Goal: Find specific page/section: Find specific page/section

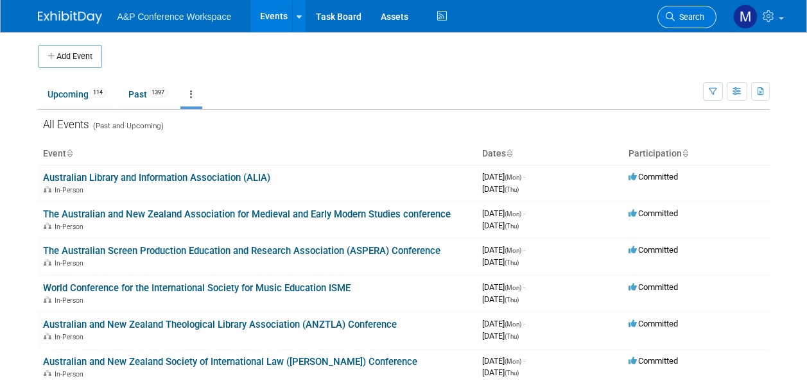
click at [694, 14] on span "Search" at bounding box center [689, 17] width 30 height 10
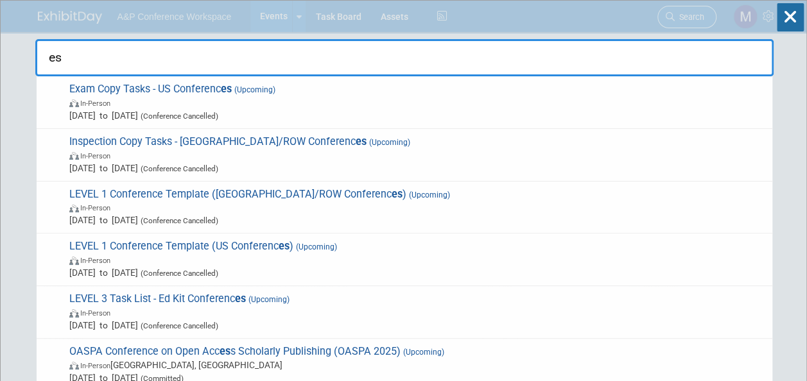
type input "e"
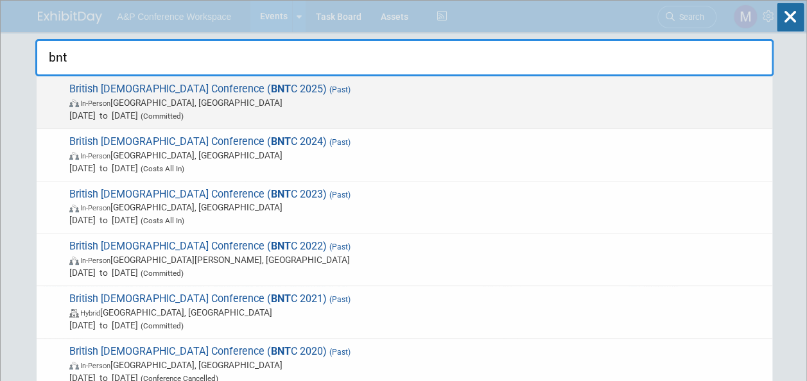
type input "bnt"
click at [191, 85] on span "British [DEMOGRAPHIC_DATA] Conference ( BNT C 2025) (Past) In-Person [GEOGRAPHI…" at bounding box center [415, 102] width 700 height 39
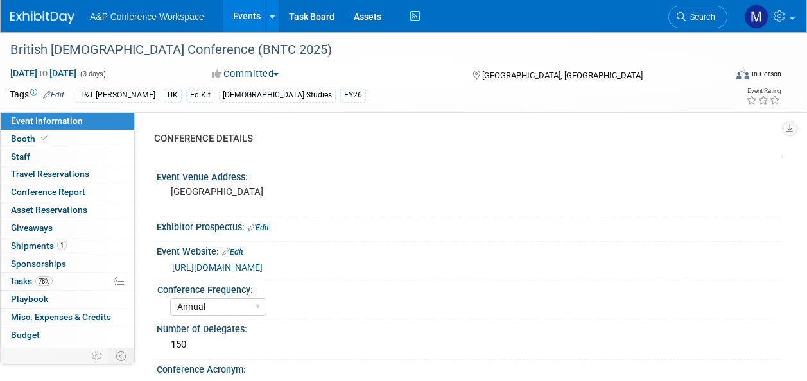
select select "Annual"
select select "Level 3"
select select "Ed Kit"
select select "[DEMOGRAPHIC_DATA] Studies"
select select "T&T Clark"
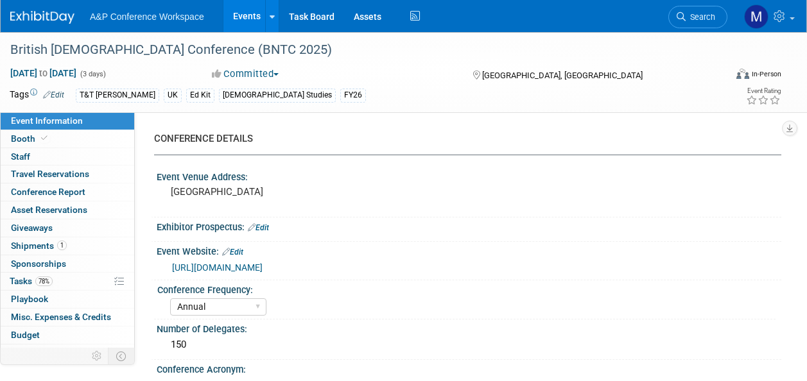
select select "Matt Hambridge"
select select "Emma Chonofsky"
select select "Sophia Hettler"
select select "Networking/Commissioning"
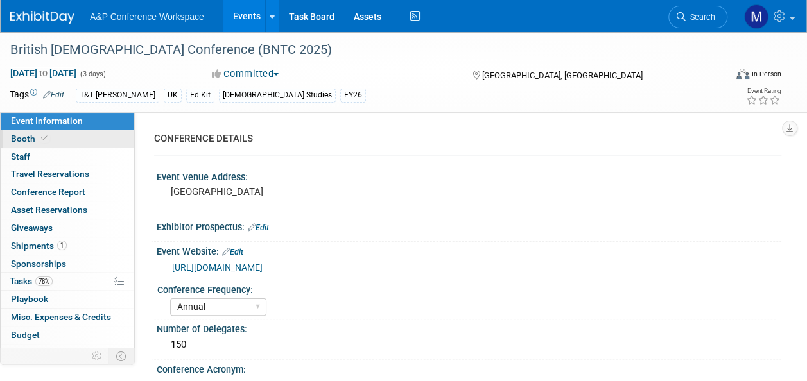
click at [113, 143] on link "Booth" at bounding box center [67, 138] width 133 height 17
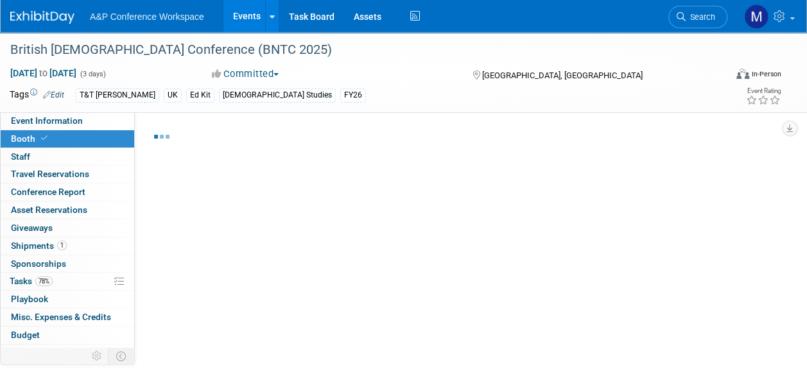
select select "COBA"
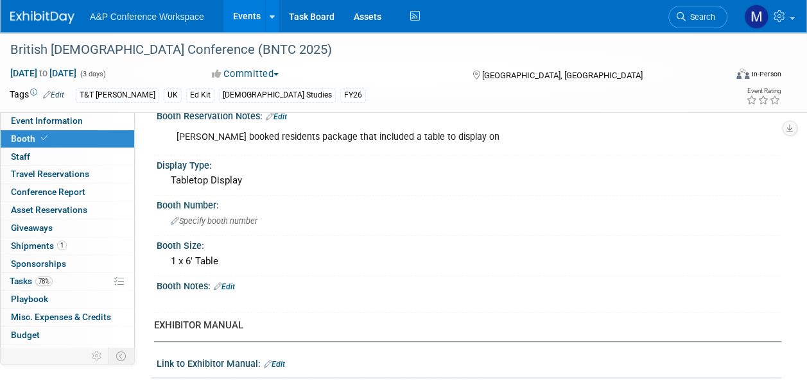
scroll to position [128, 0]
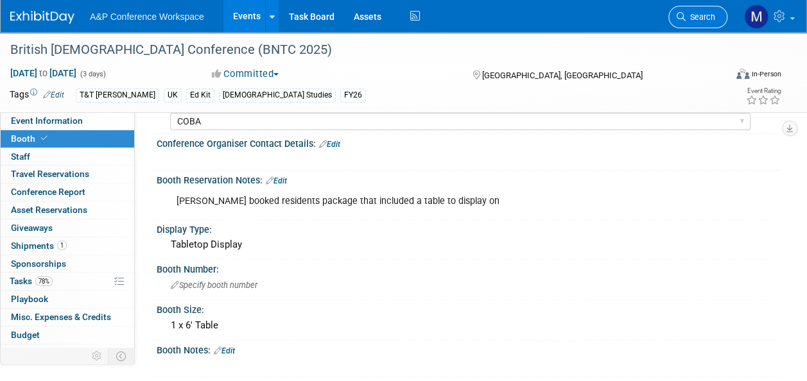
click at [692, 8] on link "Search" at bounding box center [697, 17] width 59 height 22
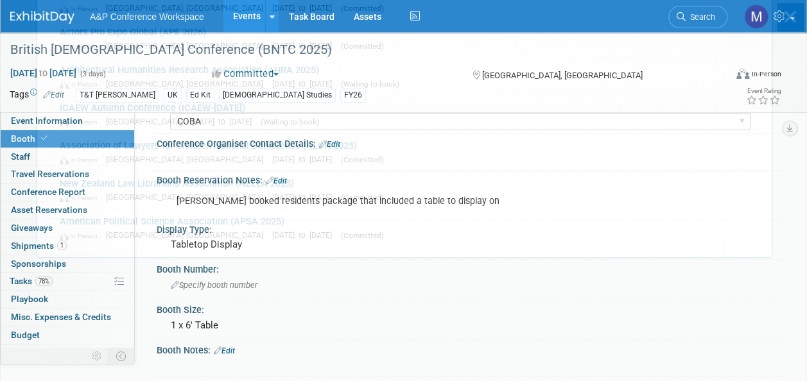
scroll to position [0, 0]
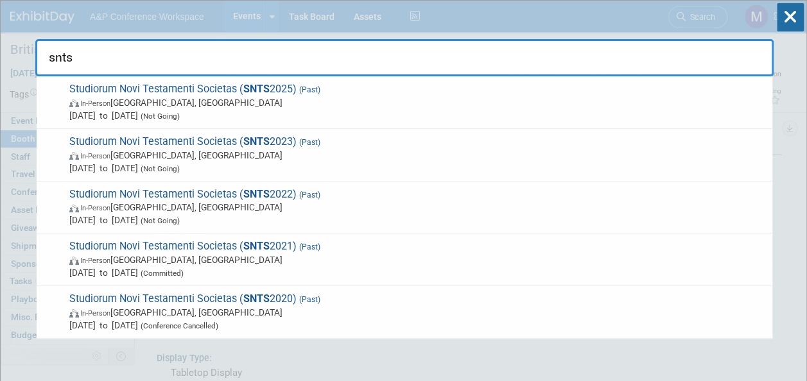
type input "snts"
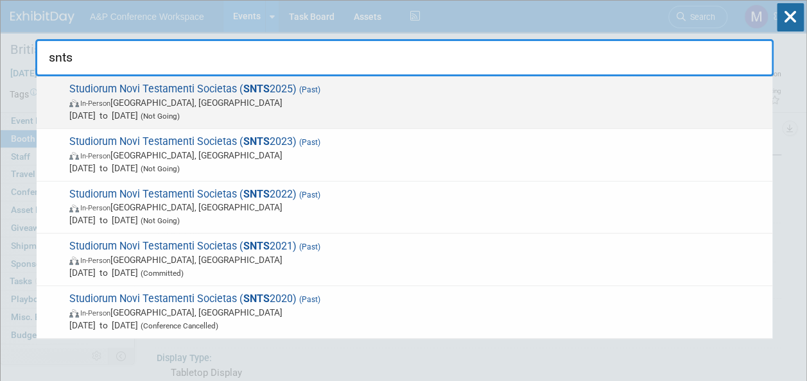
click at [250, 89] on strong "SNTS" at bounding box center [256, 89] width 26 height 12
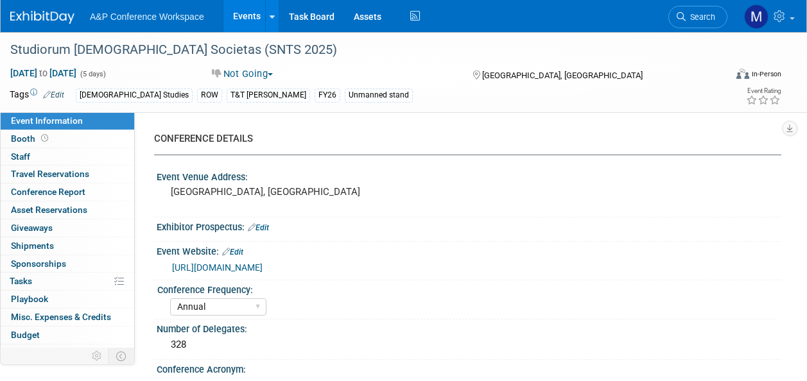
select select "Annual"
select select "Level 3"
select select "Unmanned Display"
select select "[DEMOGRAPHIC_DATA] Studies"
select select "T&T Clark"
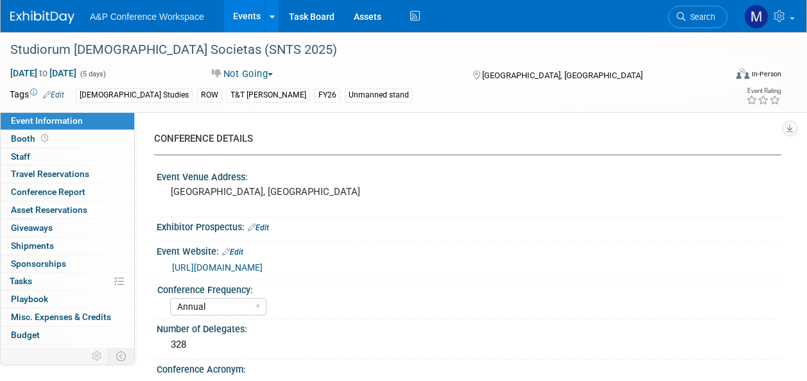
select select "Matt Hambridge"
select select "Emma Chonofsky"
select select "Sophia Hettler"
select select "Brand/Subject Presence​"
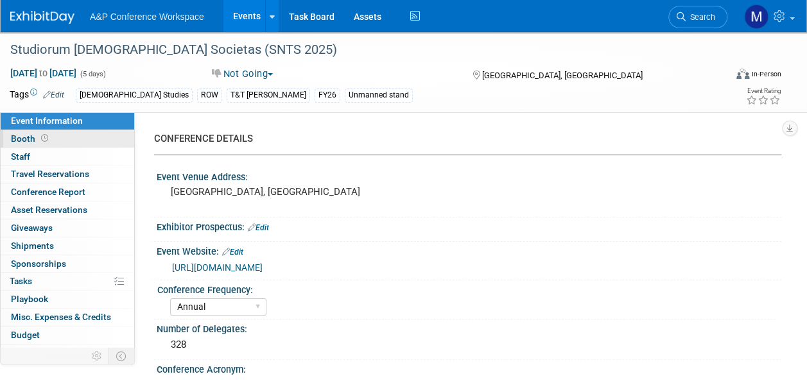
click at [69, 139] on link "Booth" at bounding box center [67, 138] width 133 height 17
select select "COBA"
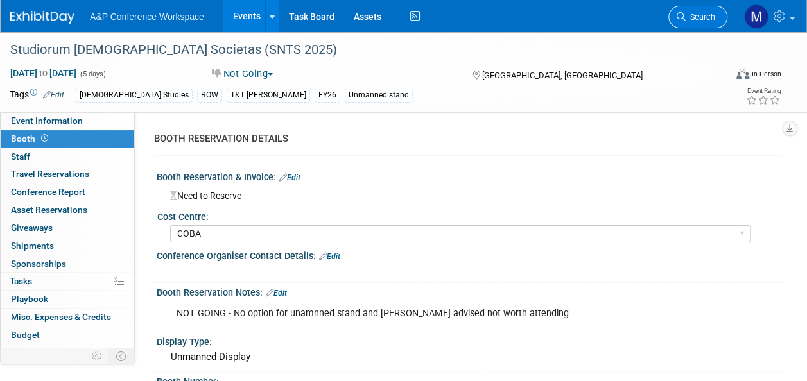
click at [689, 10] on link "Search" at bounding box center [697, 17] width 59 height 22
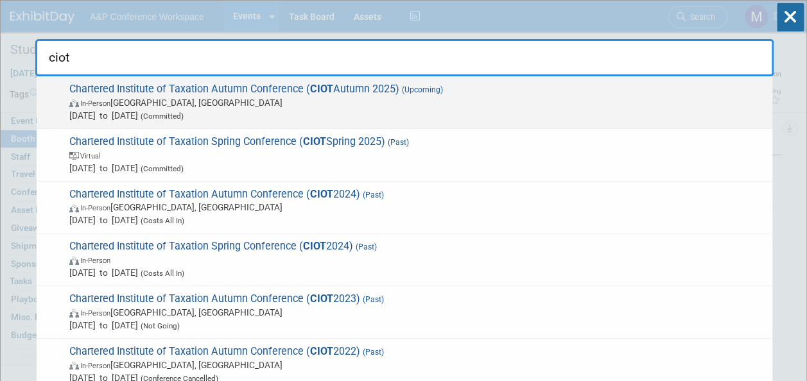
type input "ciot"
click at [391, 89] on span "Chartered Institute of Taxation Autumn Conference ( CIOT Autumn 2025) (Upcoming…" at bounding box center [415, 102] width 700 height 39
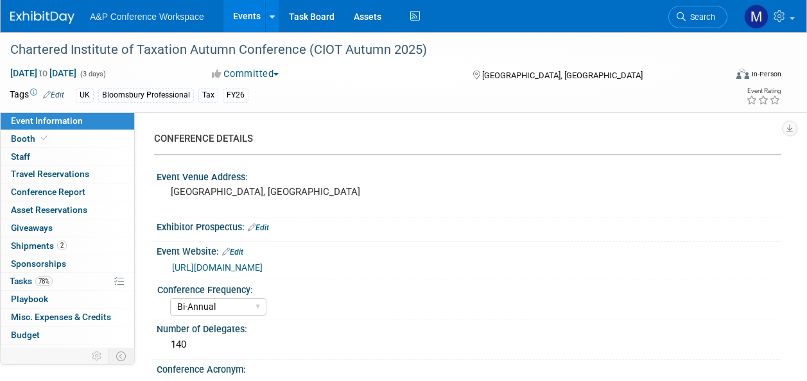
select select "Bi-Annual"
select select "Level 2"
select select "In-Person Booth"
select select "Tax & Accounting"
select select "Bloomsbury Professional"
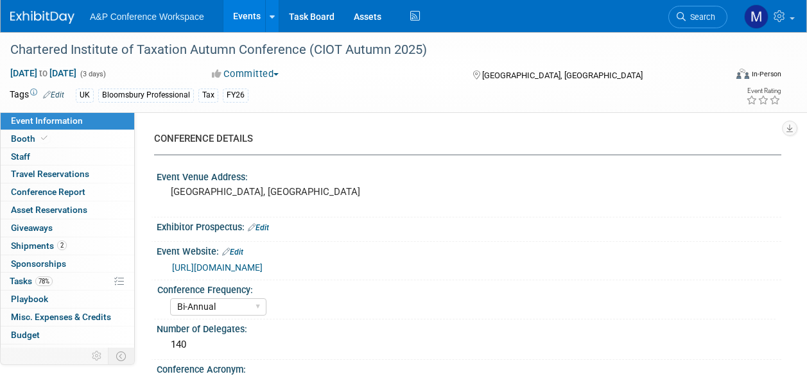
select select "[PERSON_NAME]"
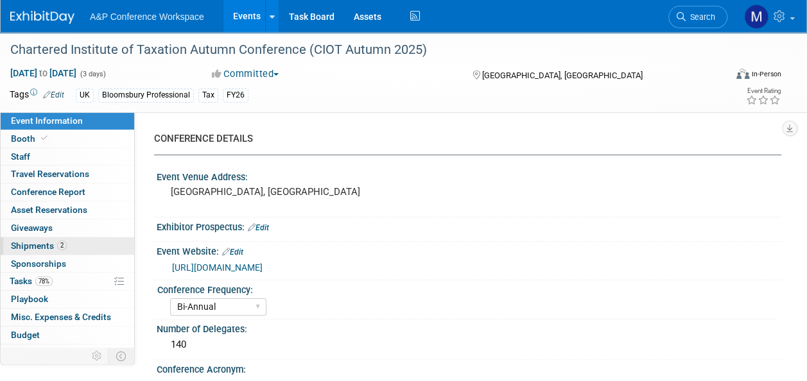
click at [80, 247] on link "2 Shipments 2" at bounding box center [67, 245] width 133 height 17
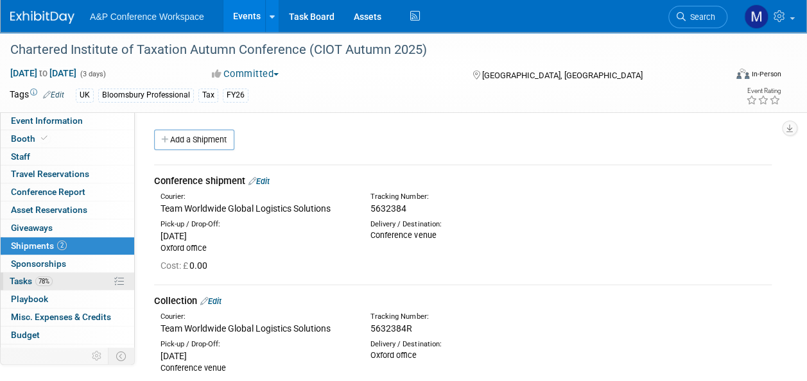
click at [68, 276] on link "78% Tasks 78%" at bounding box center [67, 281] width 133 height 17
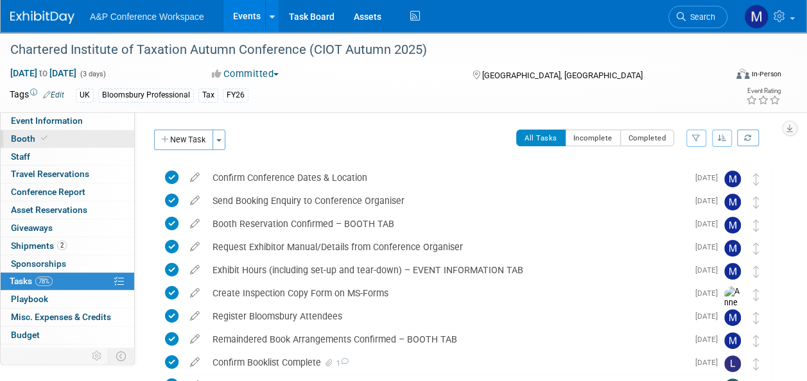
click at [74, 140] on link "Booth" at bounding box center [67, 138] width 133 height 17
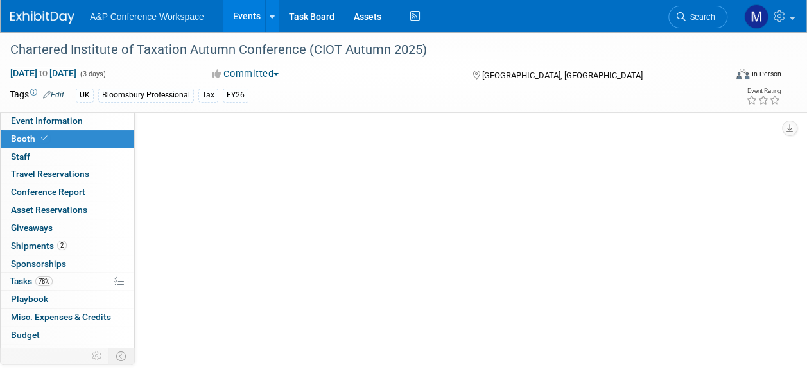
select select "BPTT"
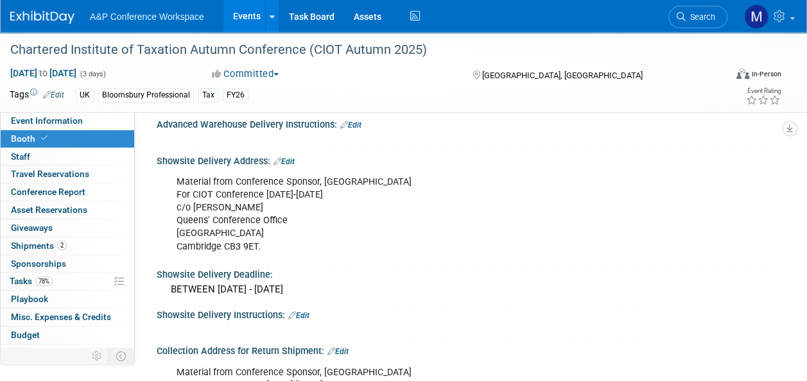
scroll to position [770, 0]
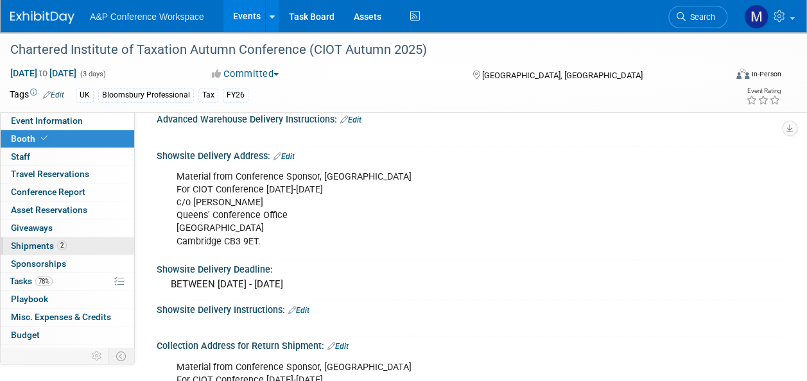
click at [82, 246] on link "2 Shipments 2" at bounding box center [67, 245] width 133 height 17
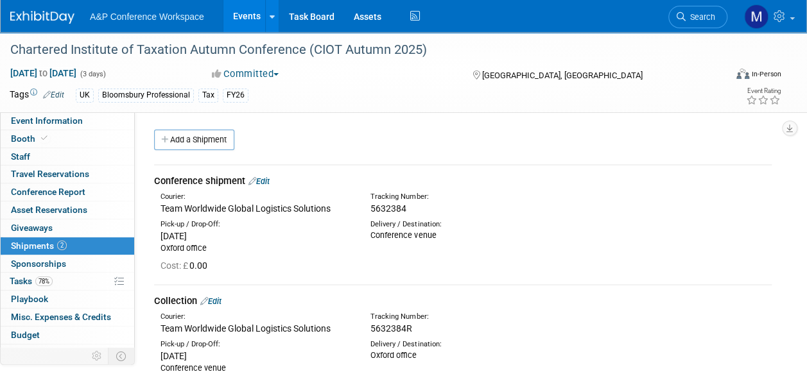
scroll to position [64, 0]
